Goal: Communication & Community: Answer question/provide support

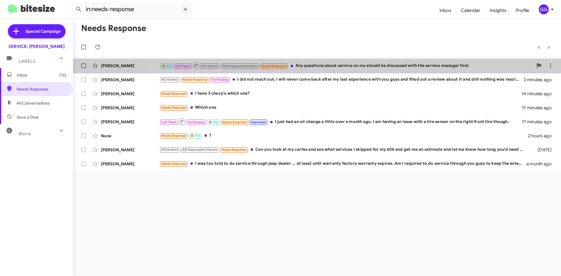
click at [351, 63] on div "🔥 Hot Call Them RO Historic RO Responded Historic Needs Response Any questions …" at bounding box center [347, 65] width 374 height 7
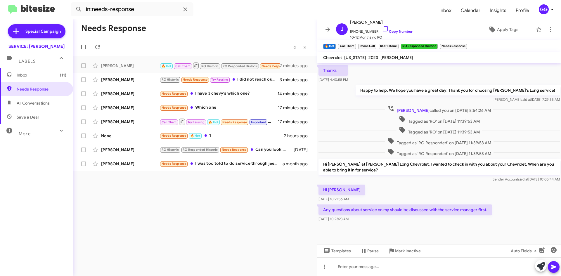
scroll to position [212, 0]
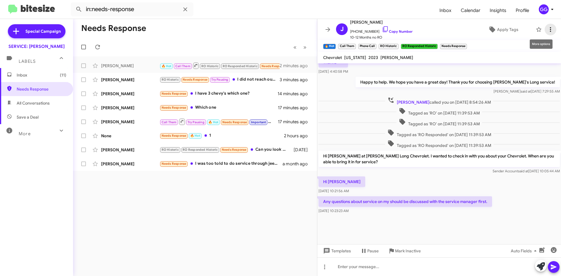
click at [547, 30] on icon at bounding box center [550, 29] width 7 height 7
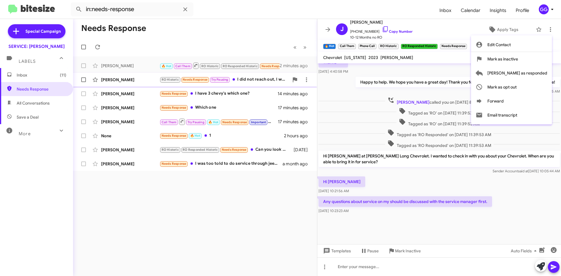
click at [524, 74] on span "[PERSON_NAME] as responded" at bounding box center [518, 73] width 60 height 14
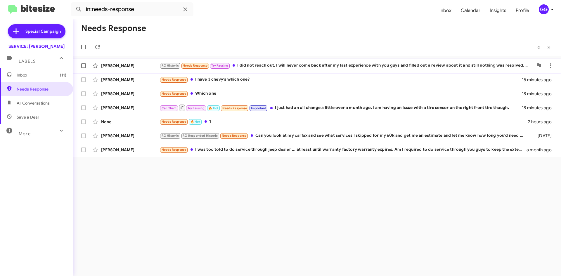
click at [348, 67] on div "RO Historic Needs Response Try Pausing I did not reach out, I will never come b…" at bounding box center [347, 65] width 374 height 7
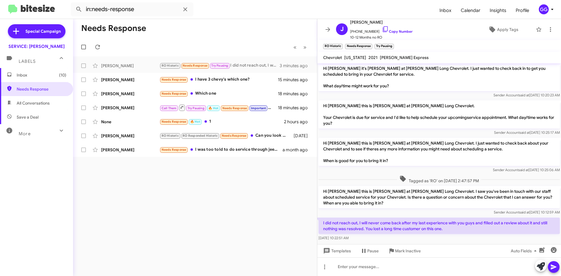
scroll to position [47, 0]
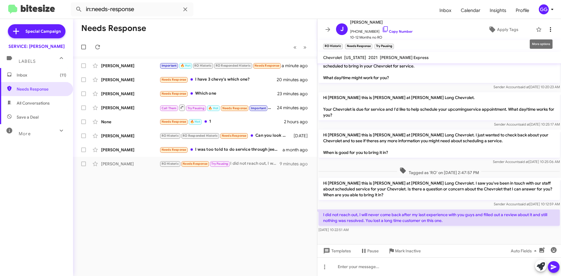
click at [549, 27] on icon at bounding box center [550, 29] width 7 height 7
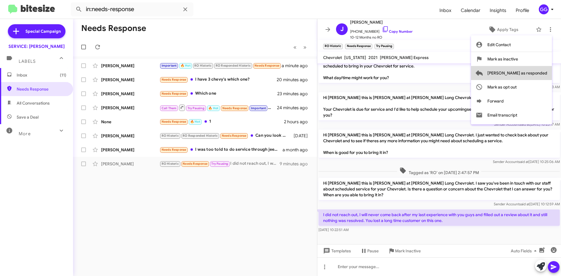
click at [538, 75] on span "[PERSON_NAME] as responded" at bounding box center [518, 73] width 60 height 14
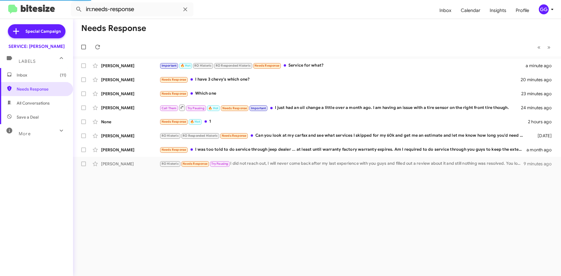
drag, startPoint x: 538, startPoint y: 75, endPoint x: 430, endPoint y: 25, distance: 119.6
click at [444, 27] on div "Needs Response « Previous » Next Keith Roy Important 🔥 Hot RO Historic RO Respo…" at bounding box center [317, 147] width 488 height 257
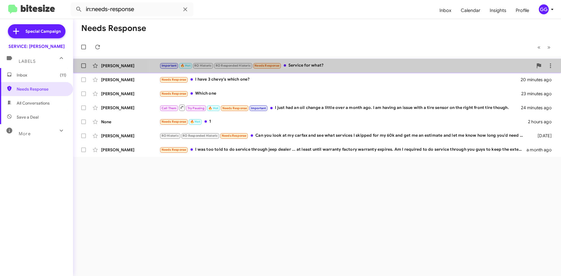
click at [340, 67] on div "Important 🔥 Hot RO Historic RO Responded Historic Needs Response Service for wh…" at bounding box center [347, 65] width 374 height 7
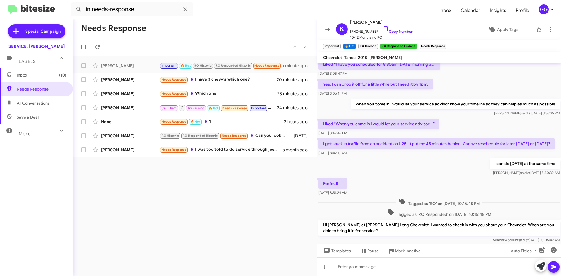
scroll to position [251, 0]
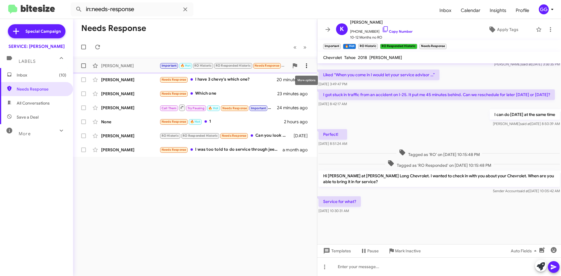
click at [309, 65] on icon at bounding box center [306, 65] width 7 height 7
click at [277, 80] on span "Mark as unread" at bounding box center [263, 81] width 30 height 14
click at [241, 81] on div "Needs Response I have 3 chevy's which one?" at bounding box center [225, 79] width 130 height 7
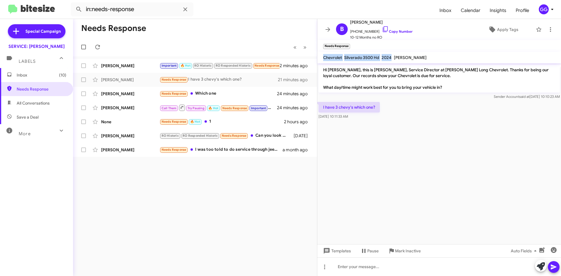
drag, startPoint x: 324, startPoint y: 58, endPoint x: 392, endPoint y: 56, distance: 68.4
click at [392, 56] on div "Chevrolet Silverado 3500 Hd 2024 Desiare Moore" at bounding box center [375, 57] width 106 height 7
copy div "Chevrolet Silverado 3500 Hd 2024"
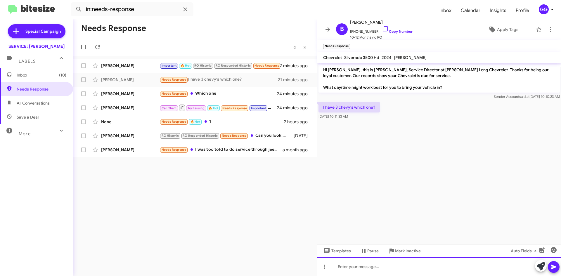
paste div
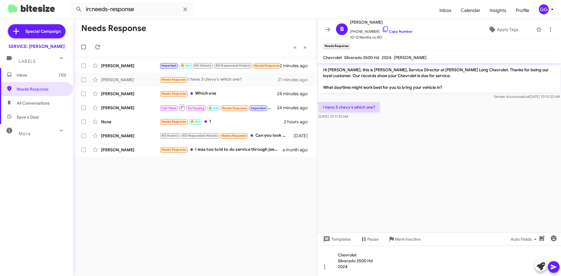
click at [557, 266] on icon at bounding box center [553, 267] width 7 height 7
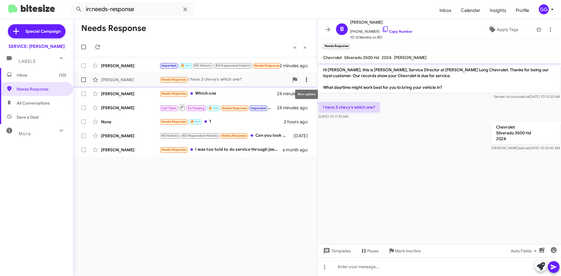
click at [309, 80] on icon at bounding box center [306, 79] width 7 height 7
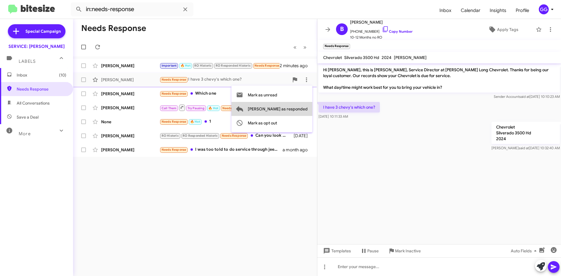
click at [305, 107] on span "[PERSON_NAME] as responded" at bounding box center [278, 109] width 60 height 14
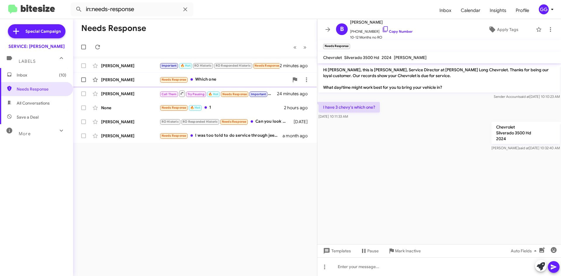
click at [254, 82] on div "Needs Response Which one" at bounding box center [225, 79] width 130 height 7
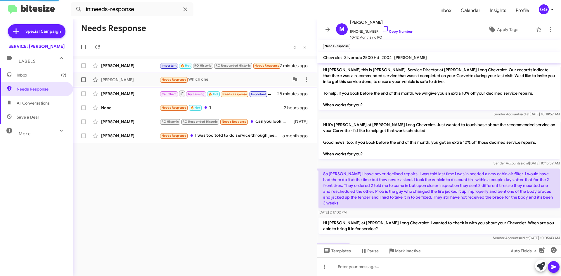
scroll to position [25, 0]
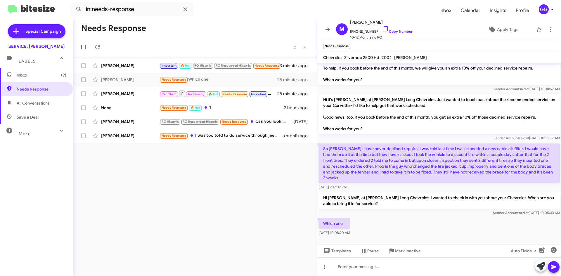
click at [356, 58] on span "Silverado 2500 Hd" at bounding box center [361, 57] width 35 height 5
click at [323, 56] on div "Chevrolet" at bounding box center [332, 57] width 21 height 7
drag, startPoint x: 325, startPoint y: 56, endPoint x: 393, endPoint y: 56, distance: 67.5
click at [393, 56] on div "Chevrolet Silverado 2500 Hd 2004 Beau Declercq" at bounding box center [375, 57] width 106 height 7
copy div "Chevrolet Silverado 2500 Hd 2004"
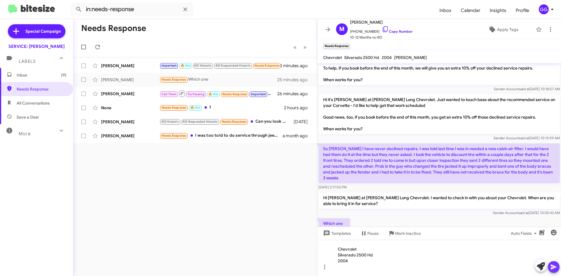
click at [553, 265] on icon at bounding box center [553, 267] width 7 height 7
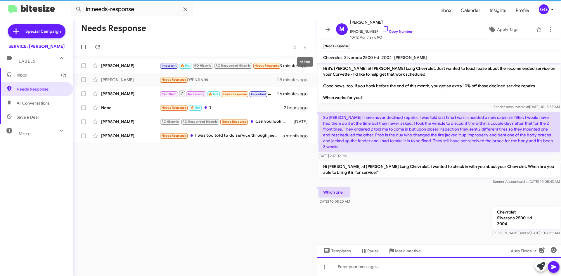
scroll to position [58, 0]
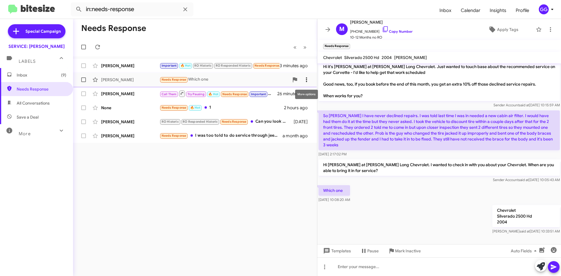
click at [305, 78] on icon at bounding box center [306, 79] width 7 height 7
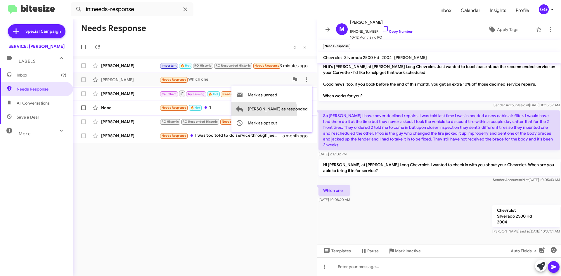
click at [289, 111] on span "[PERSON_NAME] as responded" at bounding box center [278, 109] width 60 height 14
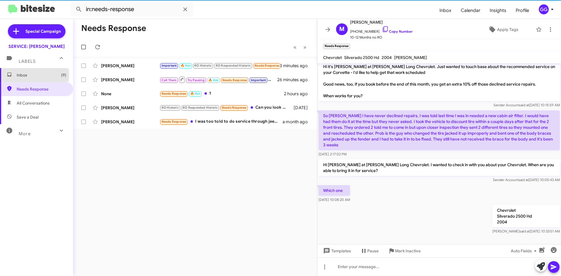
click at [29, 75] on span "Inbox (9)" at bounding box center [42, 75] width 50 height 6
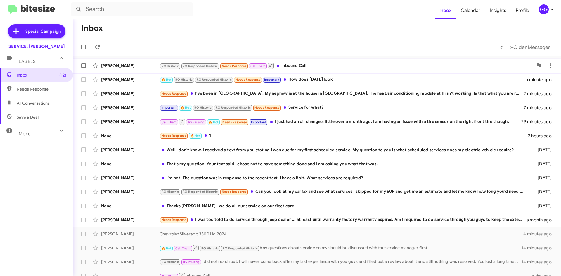
click at [340, 66] on div "RO Historic RO Responded Historic Needs Response Call Them Inbound Call" at bounding box center [347, 65] width 374 height 7
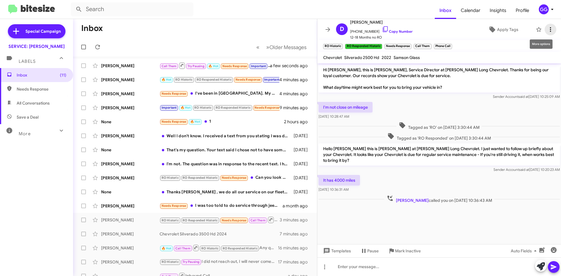
click at [547, 29] on icon at bounding box center [550, 29] width 7 height 7
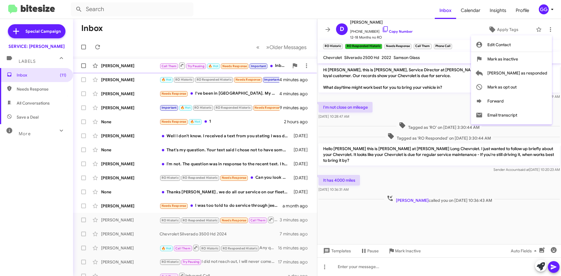
click at [529, 70] on span "[PERSON_NAME] as responded" at bounding box center [518, 73] width 60 height 14
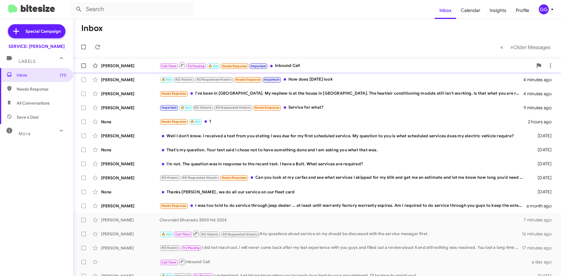
click at [332, 65] on div "Call Them Try Pausing 🔥 Hot Needs Response Important Inbound Call" at bounding box center [347, 65] width 374 height 7
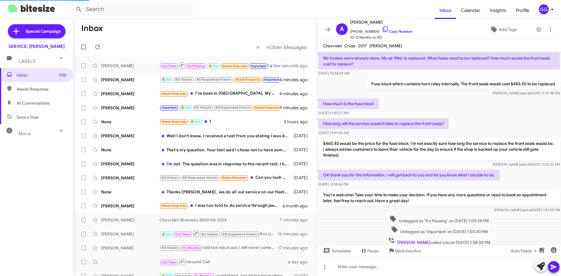
scroll to position [221, 0]
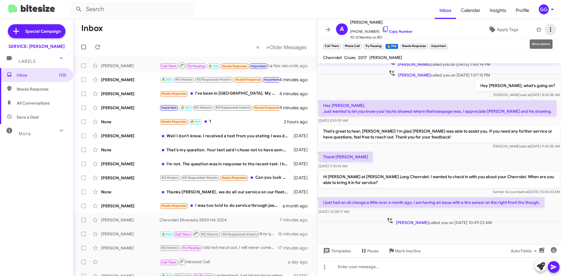
click at [550, 27] on icon at bounding box center [550, 29] width 1 height 5
click at [547, 27] on icon at bounding box center [550, 29] width 7 height 7
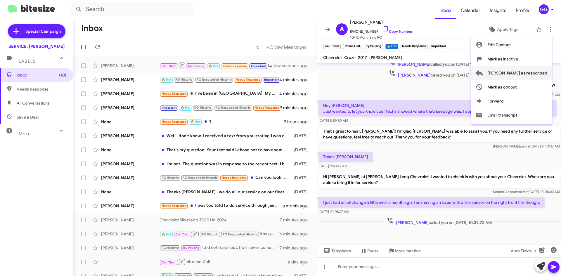
click at [533, 73] on span "[PERSON_NAME] as responded" at bounding box center [518, 73] width 60 height 14
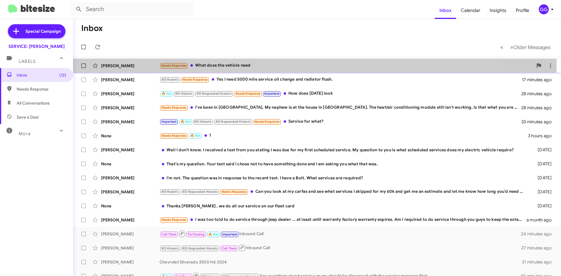
click at [269, 65] on div "Needs Response What does the vehicle need" at bounding box center [347, 65] width 374 height 7
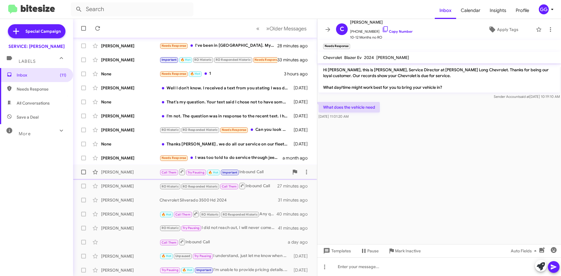
scroll to position [63, 0]
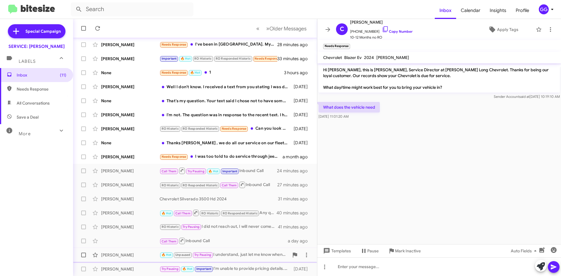
click at [265, 257] on div "🔥 Hot Unpaused Try Pausing I understand, just let me know when you're ready to …" at bounding box center [225, 255] width 130 height 7
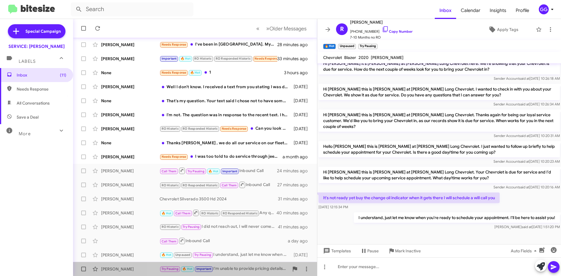
click at [249, 268] on div "Try Pausing 🔥 Hot Important I'm unable to provide pricing details. Would you li…" at bounding box center [225, 269] width 130 height 7
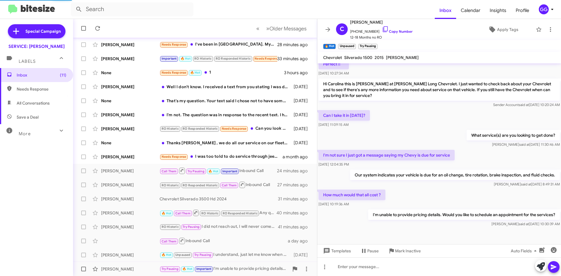
scroll to position [89, 0]
drag, startPoint x: 467, startPoint y: 136, endPoint x: 551, endPoint y: 134, distance: 83.6
click at [551, 134] on p "What service(s) are you looking to get done?" at bounding box center [513, 135] width 93 height 11
copy p "What service(s) are you looking to get done?"
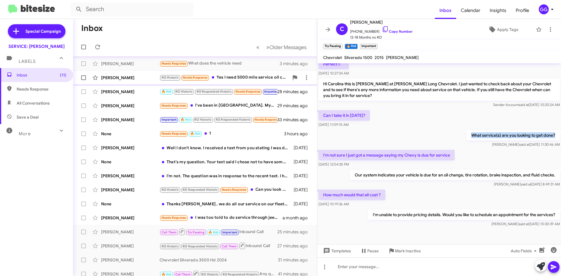
scroll to position [0, 0]
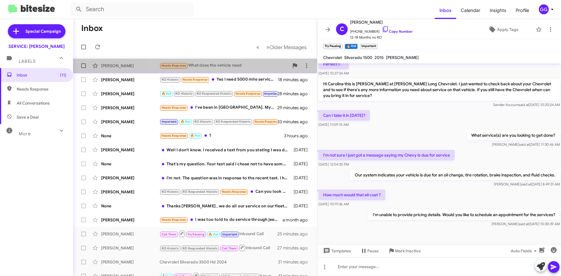
click at [264, 66] on div "Needs Response What does the vehicle need" at bounding box center [225, 65] width 130 height 7
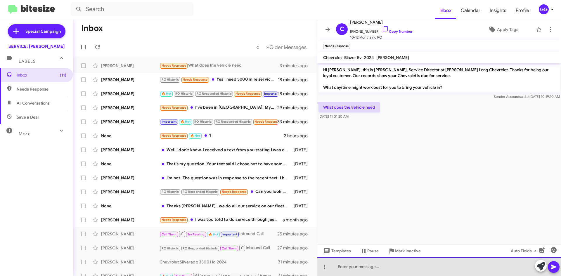
click at [368, 267] on div at bounding box center [439, 267] width 244 height 19
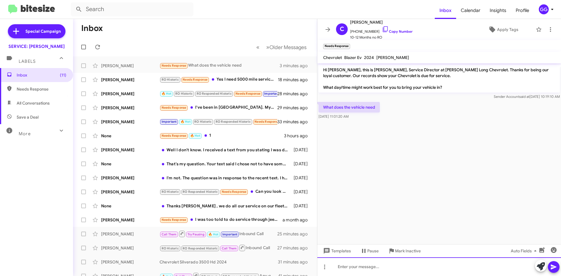
paste div
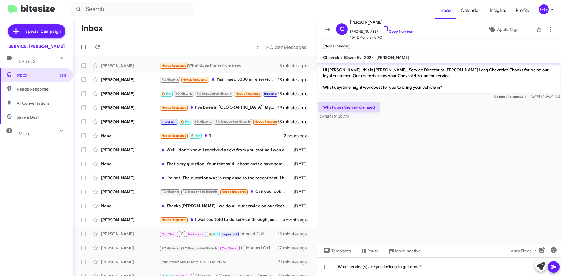
click at [551, 265] on icon at bounding box center [554, 267] width 6 height 5
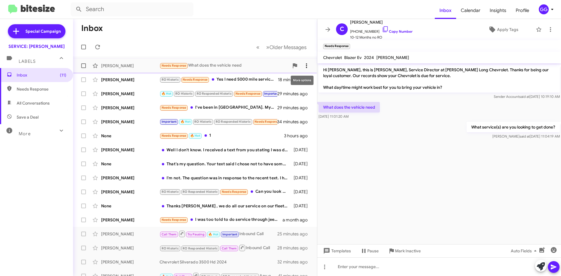
click at [303, 64] on icon at bounding box center [306, 65] width 7 height 7
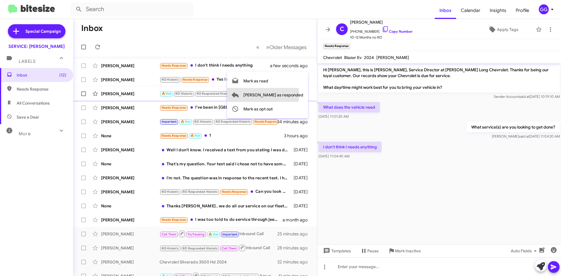
click at [287, 94] on span "[PERSON_NAME] as responded" at bounding box center [274, 95] width 60 height 14
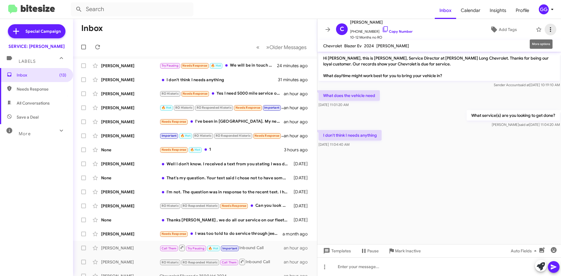
click at [548, 31] on icon at bounding box center [550, 29] width 7 height 7
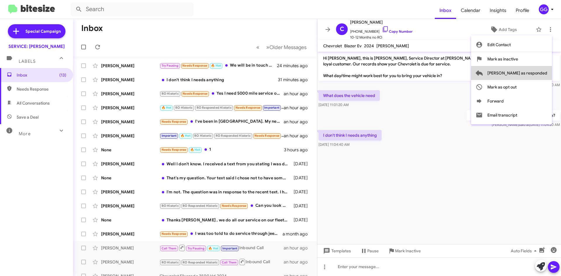
click at [536, 70] on span "[PERSON_NAME] as responded" at bounding box center [518, 73] width 60 height 14
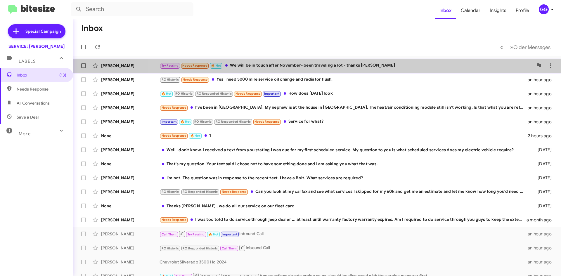
click at [378, 64] on div "Try Pausing Needs Response 🔥 Hot We will be in touch after November- been trave…" at bounding box center [347, 65] width 374 height 7
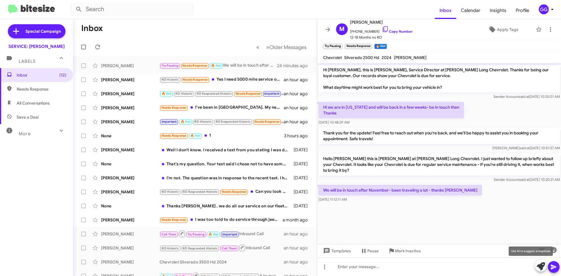
click at [541, 268] on icon at bounding box center [541, 267] width 8 height 8
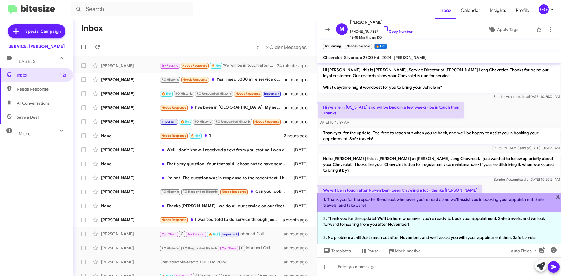
click at [439, 204] on li "1. Thank you for the update! Reach out whenever you're ready, and we'll assist …" at bounding box center [439, 202] width 244 height 19
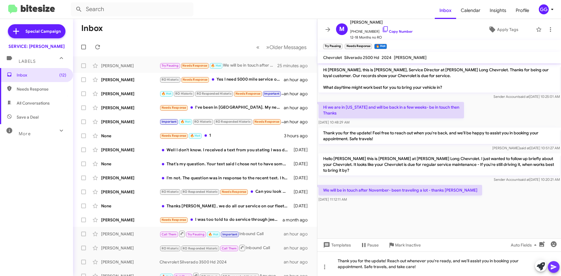
click at [553, 266] on icon at bounding box center [554, 267] width 6 height 5
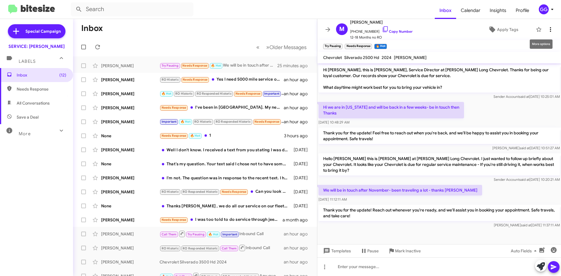
click at [549, 30] on icon at bounding box center [550, 29] width 7 height 7
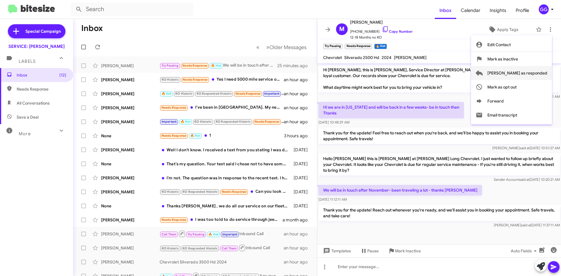
click at [525, 74] on span "[PERSON_NAME] as responded" at bounding box center [518, 73] width 60 height 14
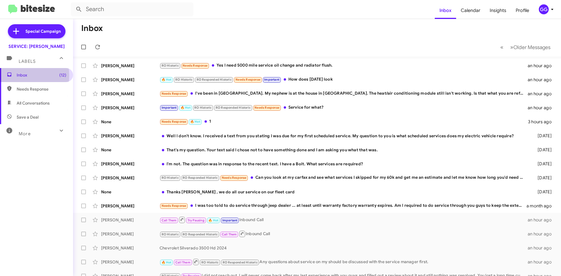
click at [24, 75] on span "Inbox (12)" at bounding box center [42, 75] width 50 height 6
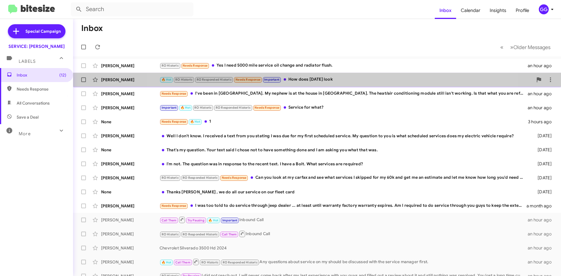
click at [324, 76] on div "[PERSON_NAME] 🔥 Hot RO Historic RO Responded Historic Needs Response Important …" at bounding box center [317, 80] width 479 height 12
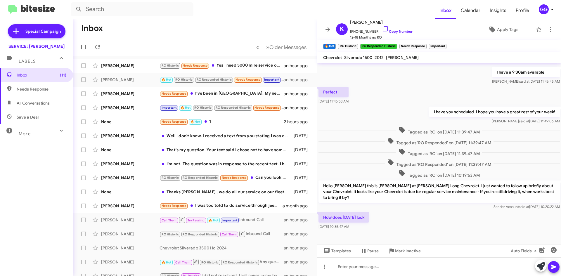
scroll to position [259, 0]
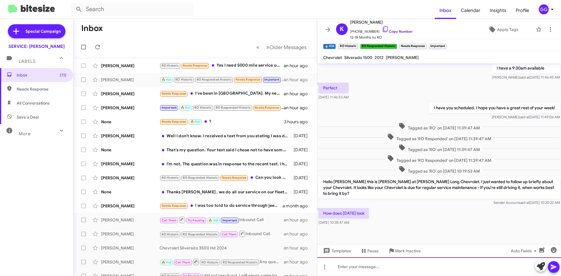
paste div
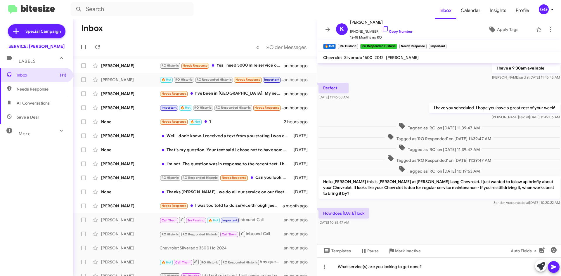
click at [552, 266] on icon at bounding box center [554, 267] width 6 height 5
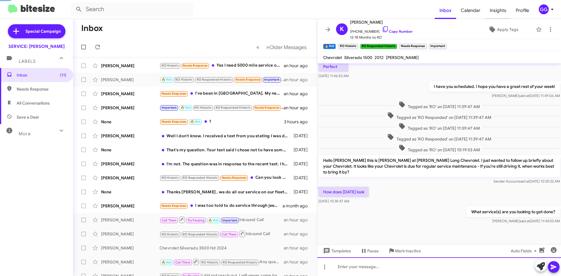
scroll to position [0, 0]
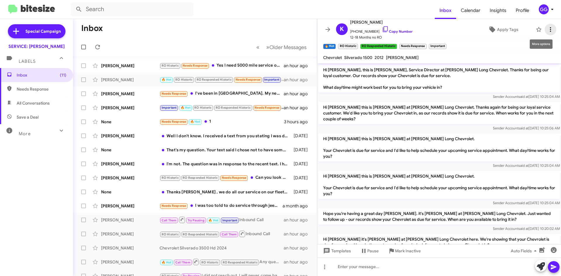
click at [547, 28] on icon at bounding box center [550, 29] width 7 height 7
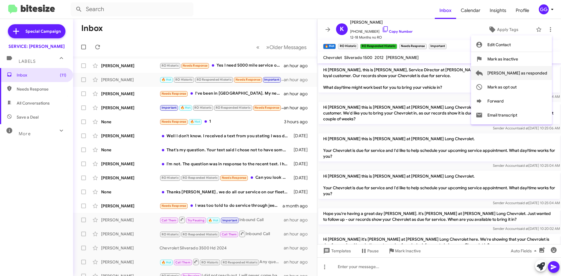
click at [536, 76] on span "[PERSON_NAME] as responded" at bounding box center [518, 73] width 60 height 14
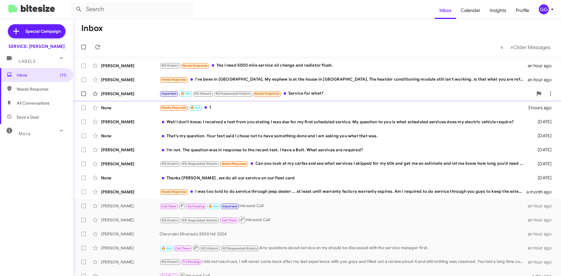
click at [346, 95] on div "Important 🔥 Hot RO Historic RO Responded Historic Needs Response Service for wh…" at bounding box center [347, 93] width 374 height 7
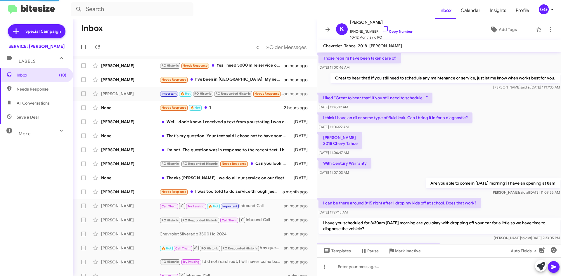
scroll to position [239, 0]
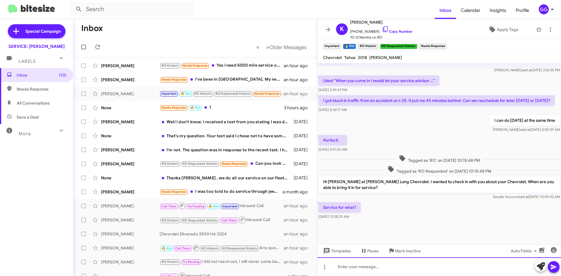
paste div
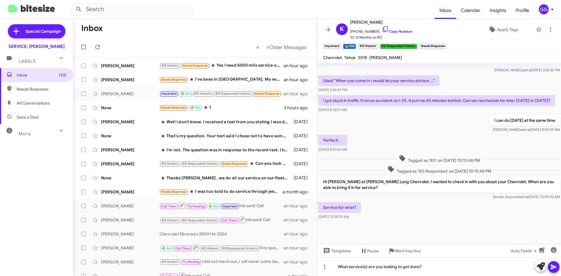
click at [557, 268] on icon at bounding box center [553, 267] width 7 height 7
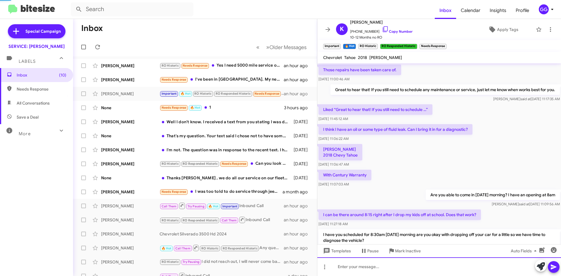
scroll to position [29, 0]
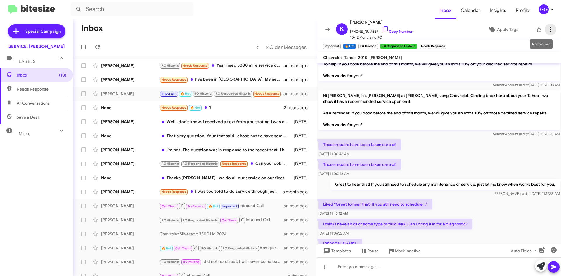
click at [548, 28] on icon at bounding box center [550, 29] width 7 height 7
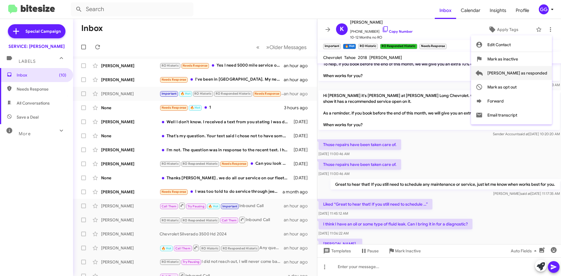
click at [532, 73] on span "[PERSON_NAME] as responded" at bounding box center [518, 73] width 60 height 14
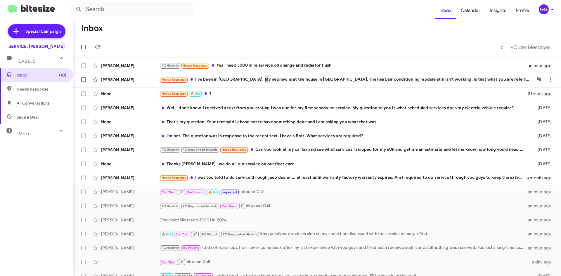
drag, startPoint x: 260, startPoint y: 78, endPoint x: 264, endPoint y: 79, distance: 4.2
click at [262, 78] on div "Needs Response I've been in [GEOGRAPHIC_DATA]. My nephew is at the house in [GE…" at bounding box center [347, 79] width 374 height 7
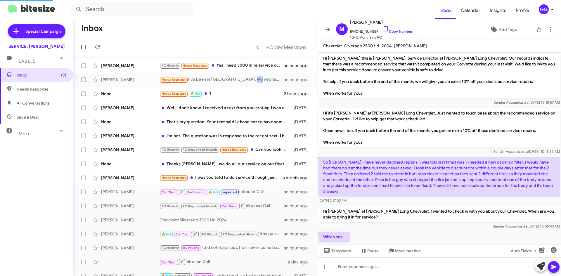
scroll to position [74, 0]
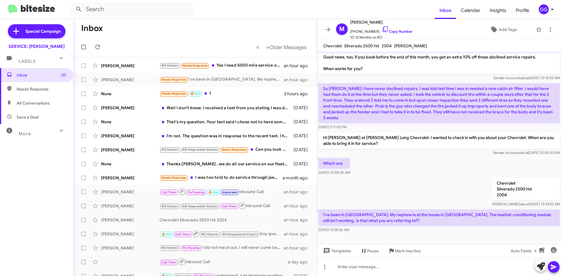
drag, startPoint x: 365, startPoint y: 272, endPoint x: 476, endPoint y: 229, distance: 118.9
click at [476, 229] on div "[DATE] 10:35:26 AM" at bounding box center [439, 230] width 241 height 6
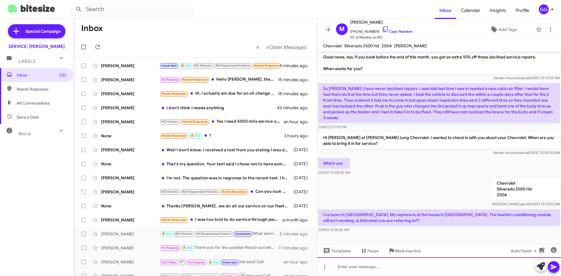
click at [351, 266] on div at bounding box center [439, 267] width 244 height 19
drag, startPoint x: 355, startPoint y: 265, endPoint x: 514, endPoint y: 256, distance: 159.0
click at [474, 265] on div at bounding box center [439, 267] width 244 height 19
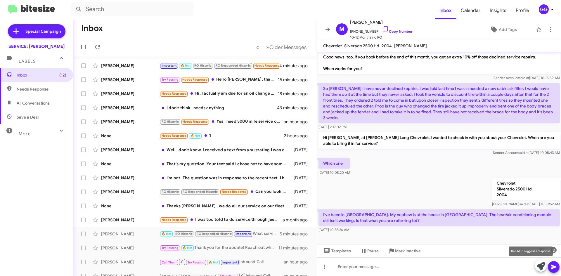
click at [538, 264] on icon at bounding box center [541, 267] width 8 height 8
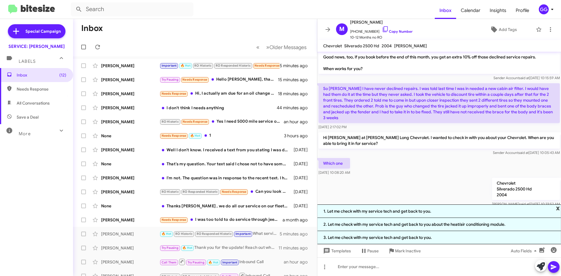
click at [558, 208] on span "x" at bounding box center [558, 208] width 4 height 7
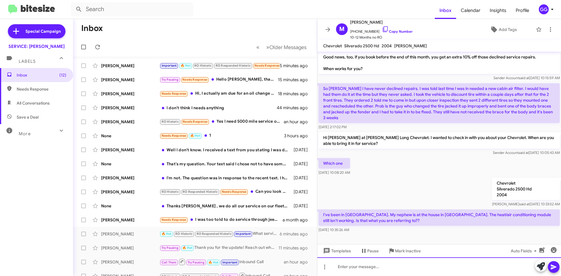
paste div
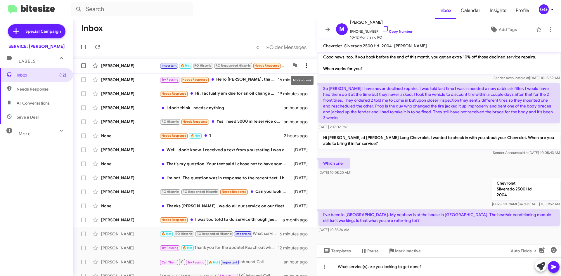
click at [303, 66] on icon at bounding box center [306, 65] width 7 height 7
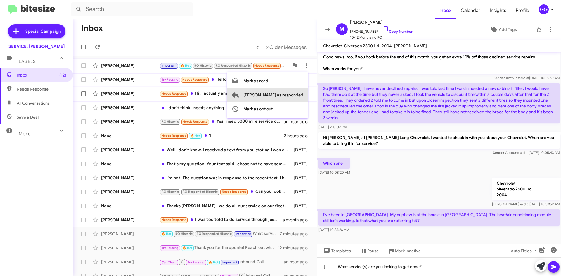
click at [297, 94] on span "[PERSON_NAME] as responded" at bounding box center [274, 95] width 60 height 14
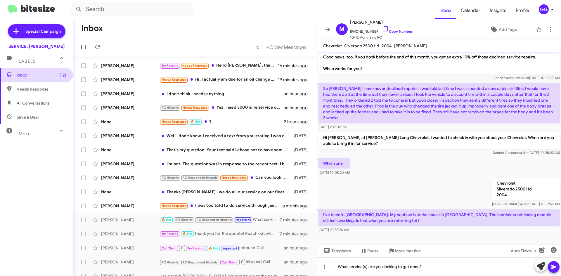
click at [27, 72] on span "Inbox (12)" at bounding box center [42, 75] width 50 height 6
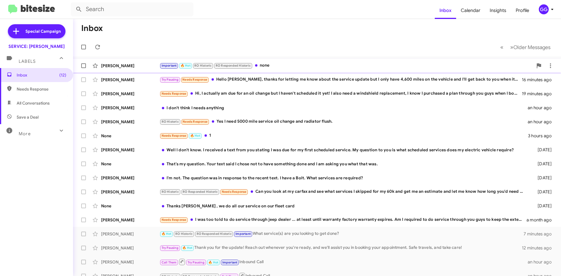
click at [294, 65] on div "Important 🔥 Hot RO Historic RO Responded Historic none" at bounding box center [347, 65] width 374 height 7
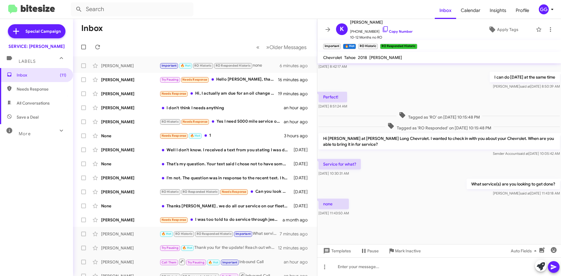
scroll to position [251, 0]
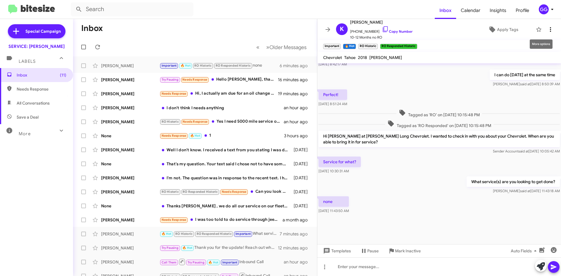
click at [550, 27] on icon at bounding box center [550, 29] width 1 height 5
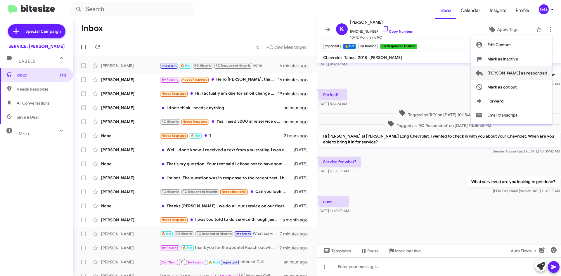
click at [531, 72] on span "[PERSON_NAME] as responded" at bounding box center [518, 73] width 60 height 14
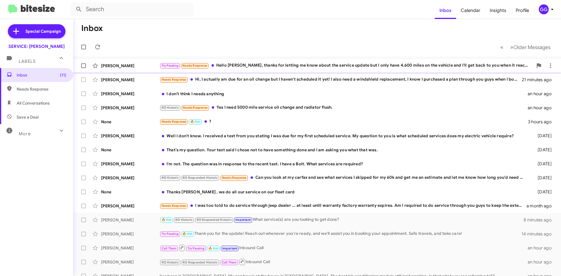
click at [345, 63] on div "Try Pausing Needs Response Hello [PERSON_NAME], thanks for letting me know abou…" at bounding box center [347, 65] width 374 height 7
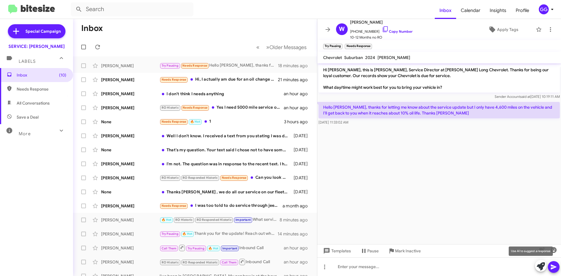
click at [542, 266] on icon at bounding box center [541, 267] width 8 height 8
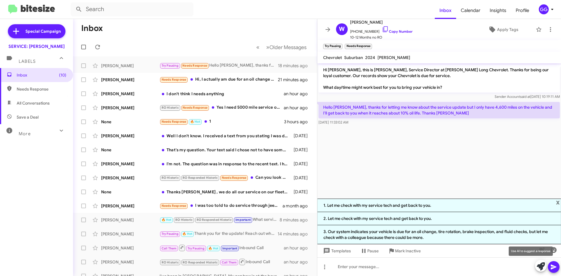
click at [540, 268] on icon at bounding box center [541, 267] width 8 height 8
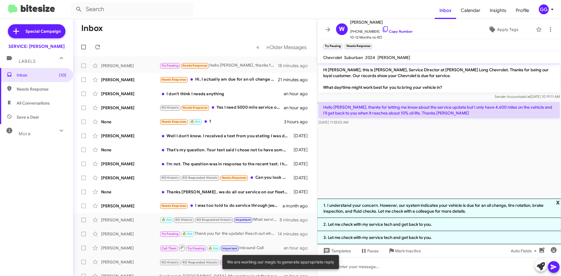
click at [557, 201] on span "x" at bounding box center [558, 202] width 4 height 7
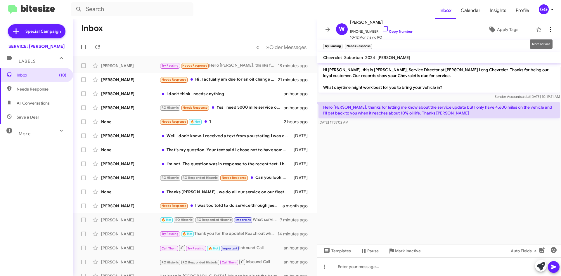
click at [547, 27] on icon at bounding box center [550, 29] width 7 height 7
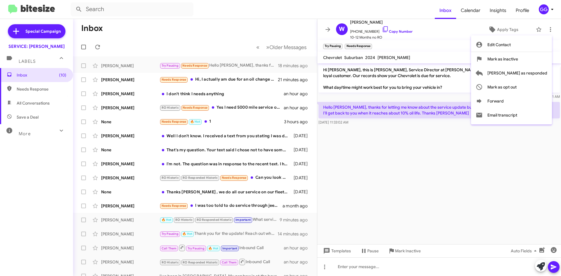
click at [404, 139] on div at bounding box center [280, 138] width 561 height 276
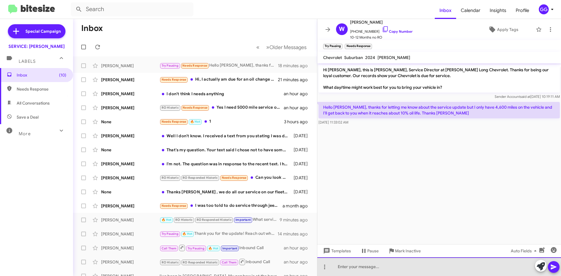
click at [352, 265] on div at bounding box center [439, 267] width 244 height 19
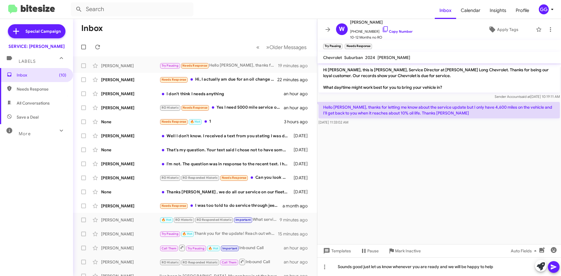
click at [553, 265] on icon at bounding box center [554, 267] width 6 height 5
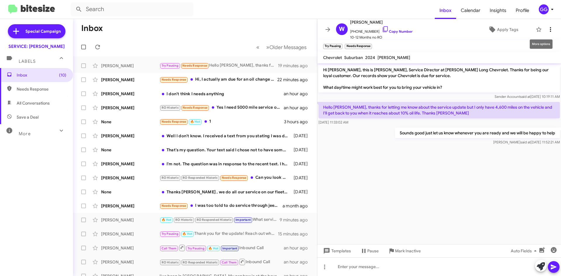
click at [547, 28] on icon at bounding box center [550, 29] width 7 height 7
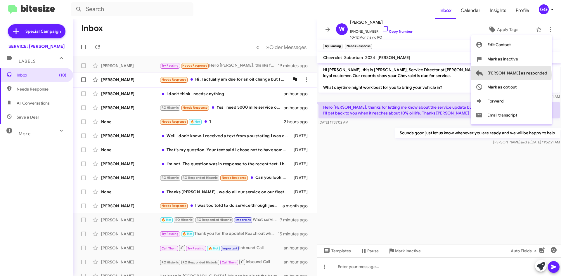
click at [535, 75] on span "[PERSON_NAME] as responded" at bounding box center [518, 73] width 60 height 14
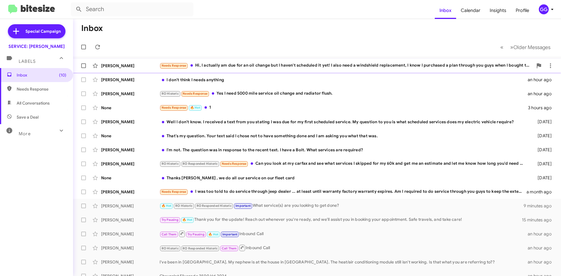
click at [352, 65] on div "Needs Response Hi, I actually am due for an oil change but I haven't scheduled …" at bounding box center [347, 65] width 374 height 7
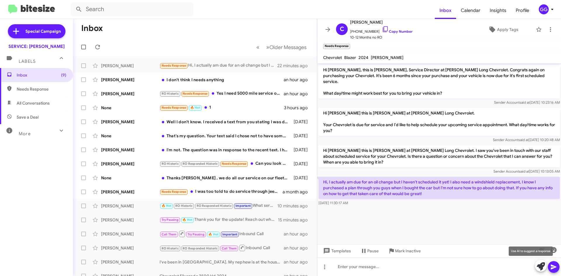
click at [545, 267] on icon at bounding box center [541, 267] width 8 height 8
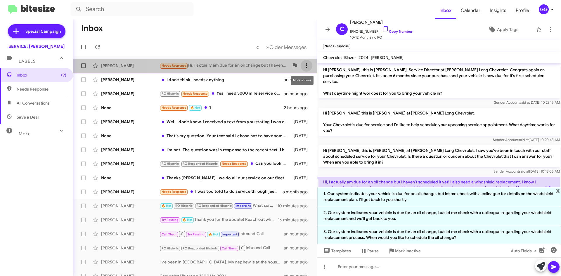
click at [303, 63] on icon at bounding box center [306, 65] width 7 height 7
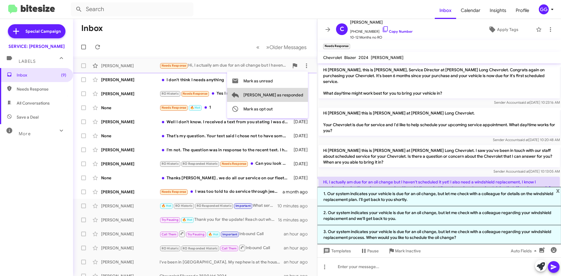
click at [298, 97] on span "[PERSON_NAME] as responded" at bounding box center [274, 95] width 60 height 14
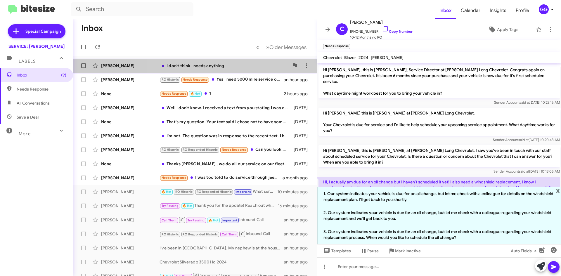
click at [251, 68] on div "I don't think I needs anything" at bounding box center [225, 66] width 130 height 6
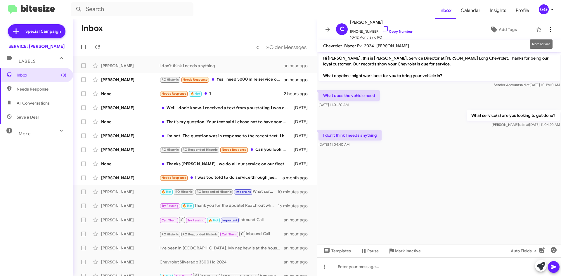
click at [547, 28] on icon at bounding box center [550, 29] width 7 height 7
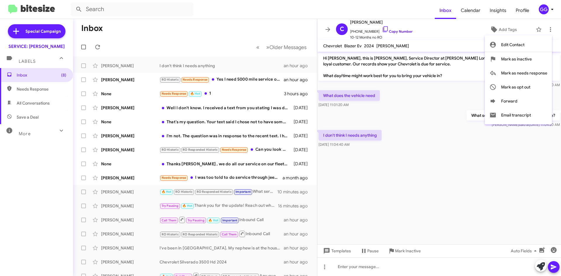
click at [446, 112] on div at bounding box center [280, 138] width 561 height 276
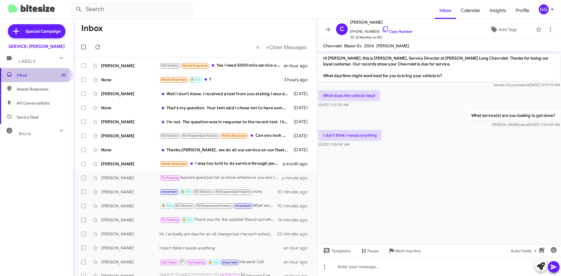
click at [26, 73] on span "Inbox (8)" at bounding box center [42, 75] width 50 height 6
